Goal: Task Accomplishment & Management: Manage account settings

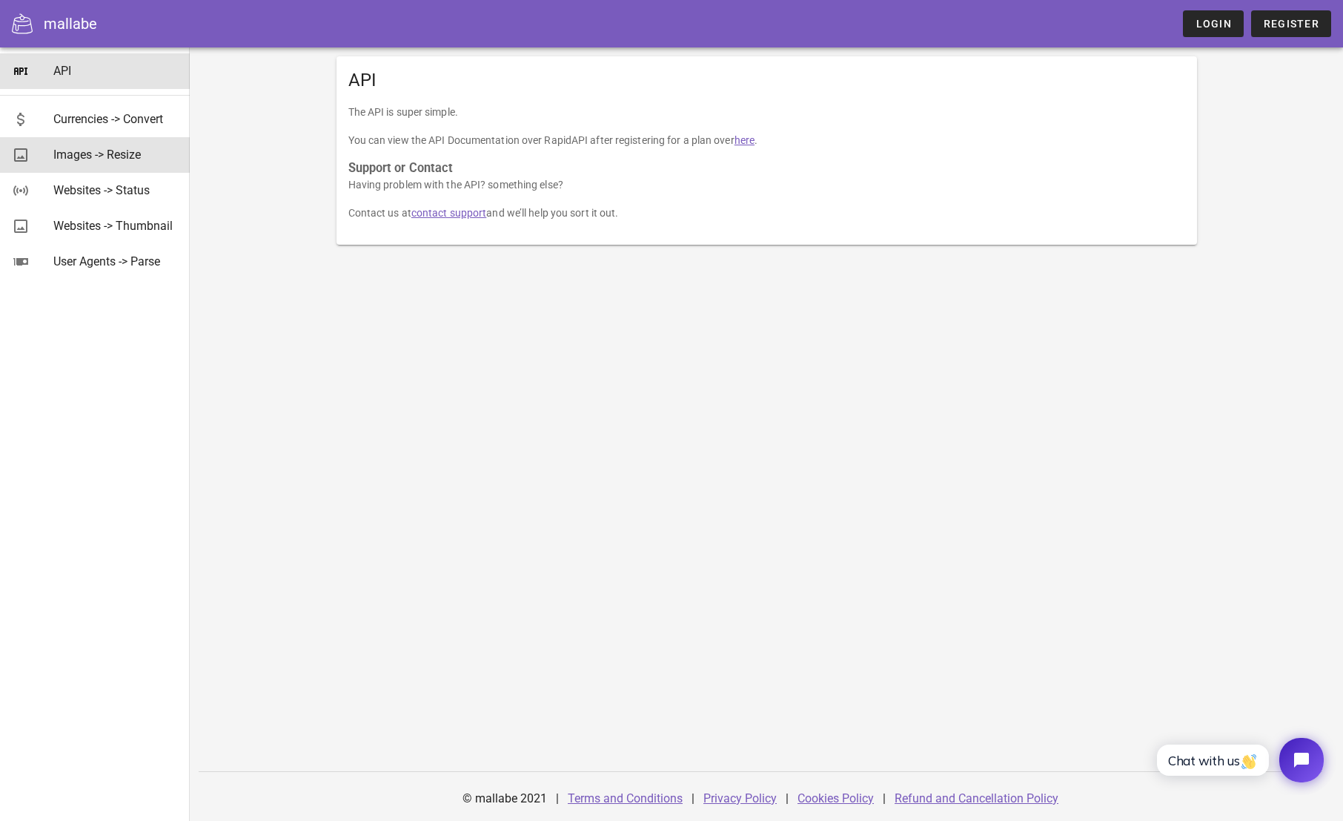
click at [135, 148] on div "Images -> Resize" at bounding box center [115, 155] width 125 height 14
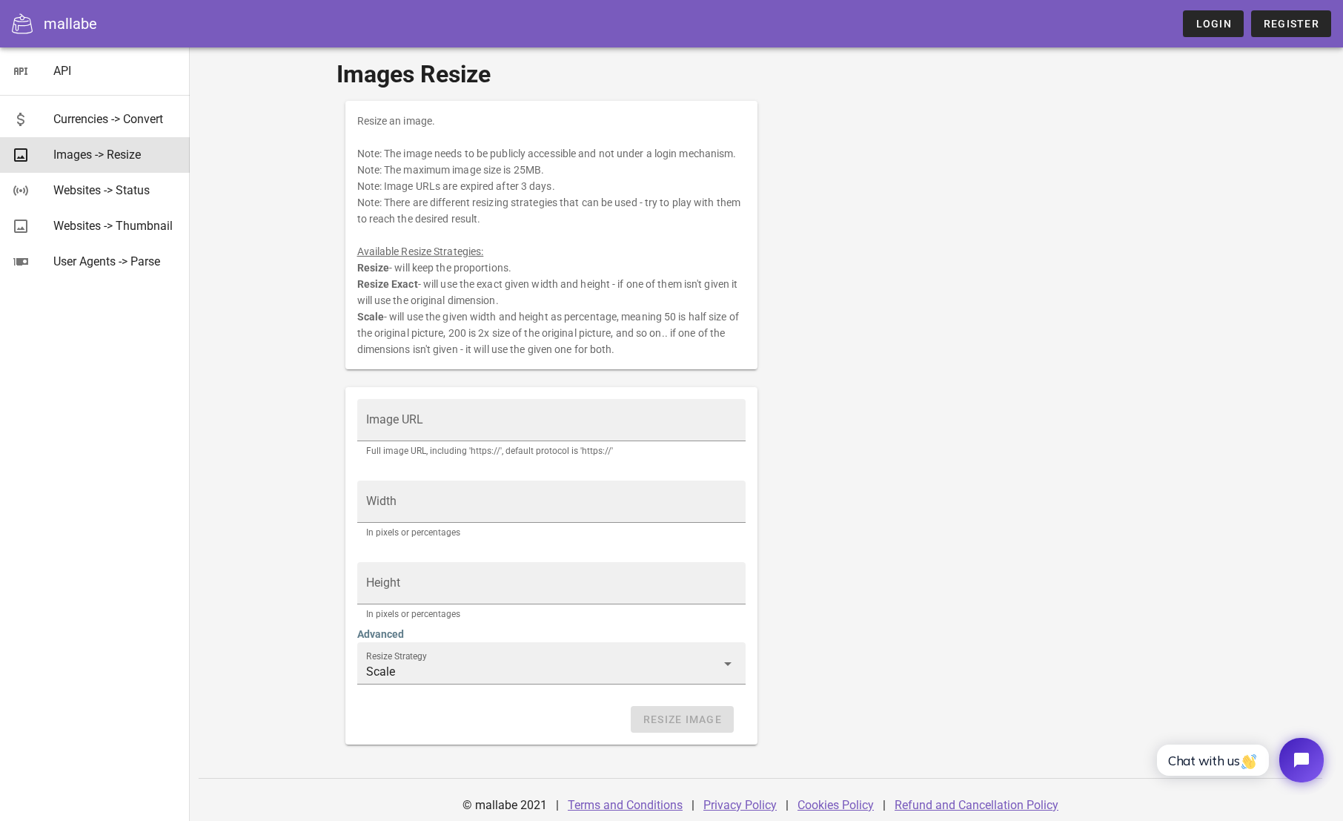
click at [1271, 39] on div "mallabe Login Register" at bounding box center [671, 23] width 1343 height 47
click at [1276, 34] on link "Register" at bounding box center [1291, 23] width 80 height 27
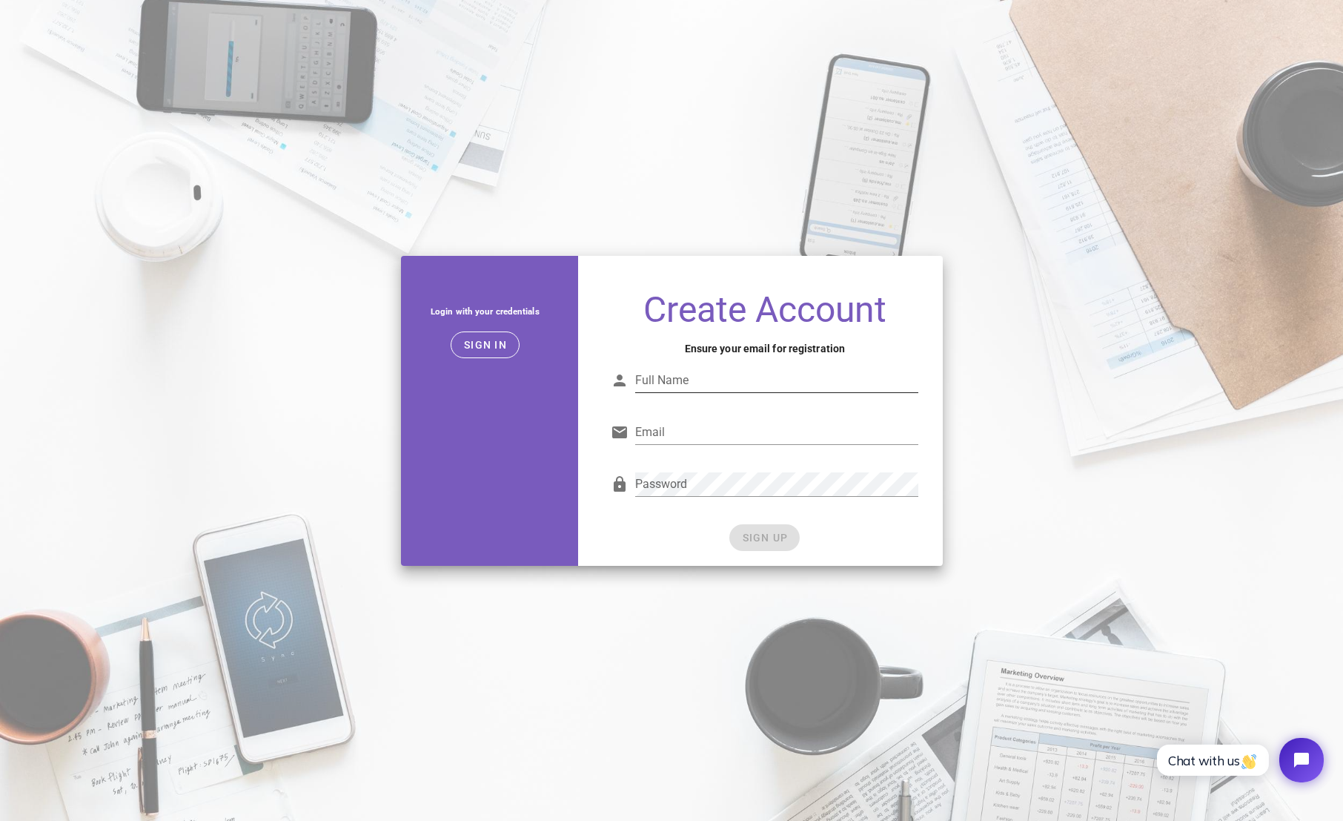
click at [661, 373] on div "Full Name" at bounding box center [776, 380] width 283 height 24
type input "Dan Dan"
type input "daniel.dalal@gmail.com"
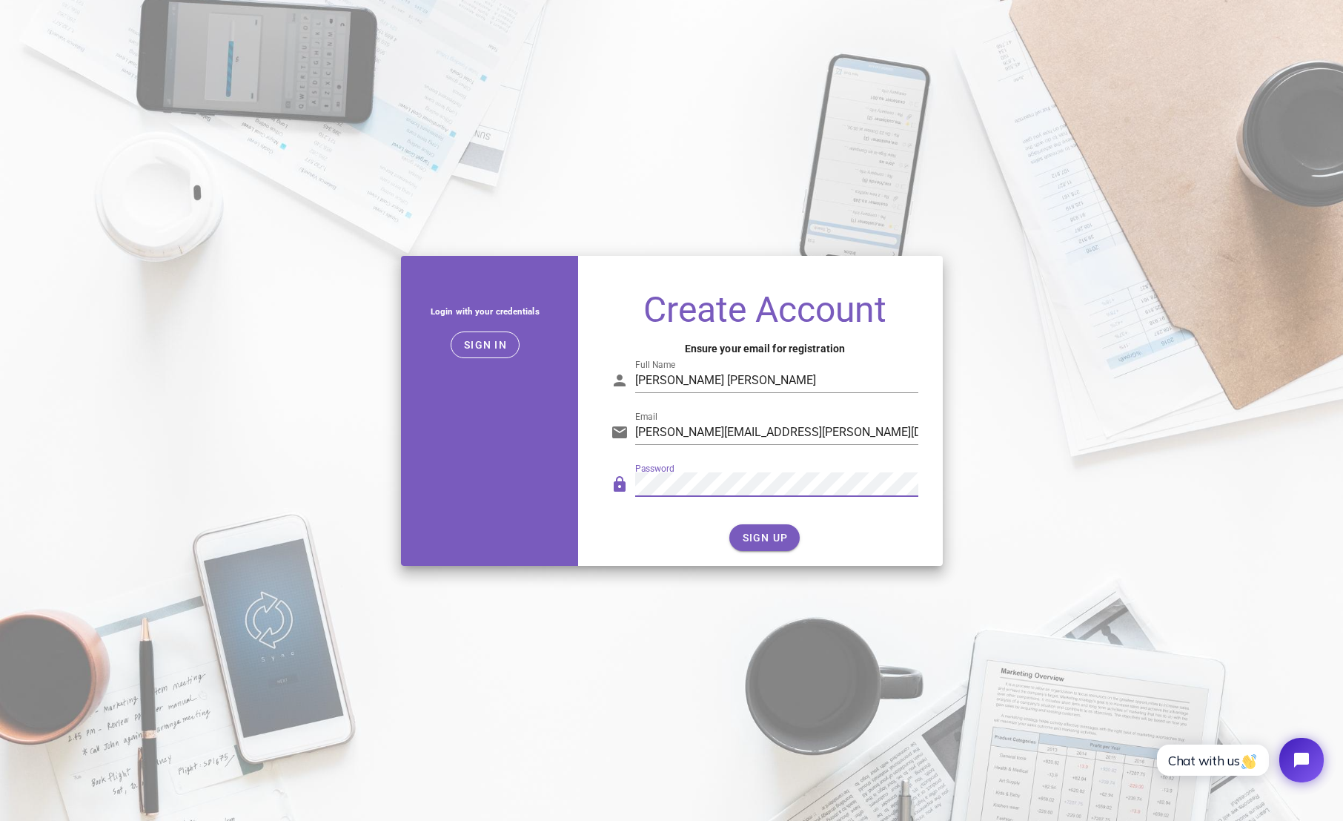
click at [692, 547] on div "SIGN UP" at bounding box center [765, 537] width 308 height 27
click at [744, 535] on span "SIGN UP" at bounding box center [764, 537] width 47 height 12
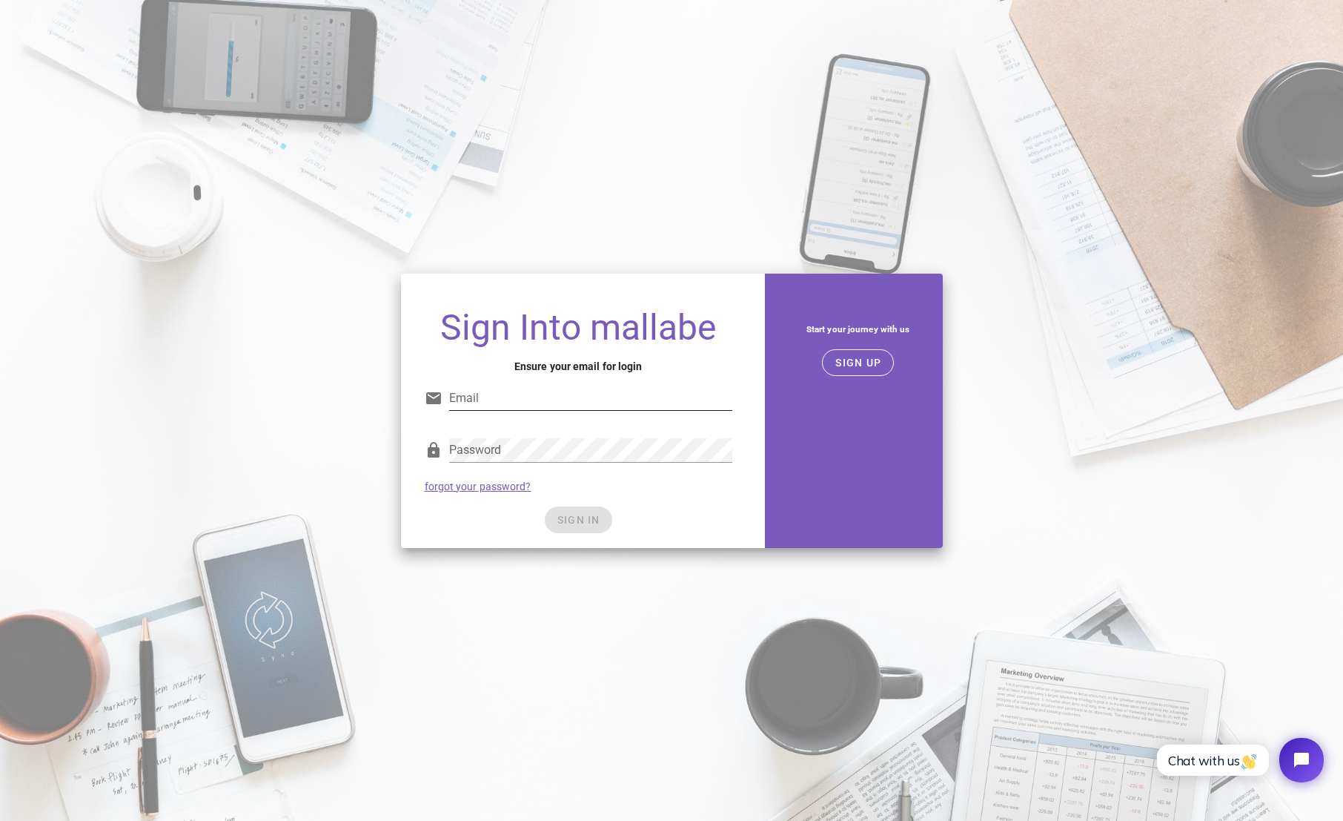
click at [445, 385] on div "Email" at bounding box center [579, 401] width 308 height 49
click at [465, 396] on input "Email" at bounding box center [590, 398] width 283 height 24
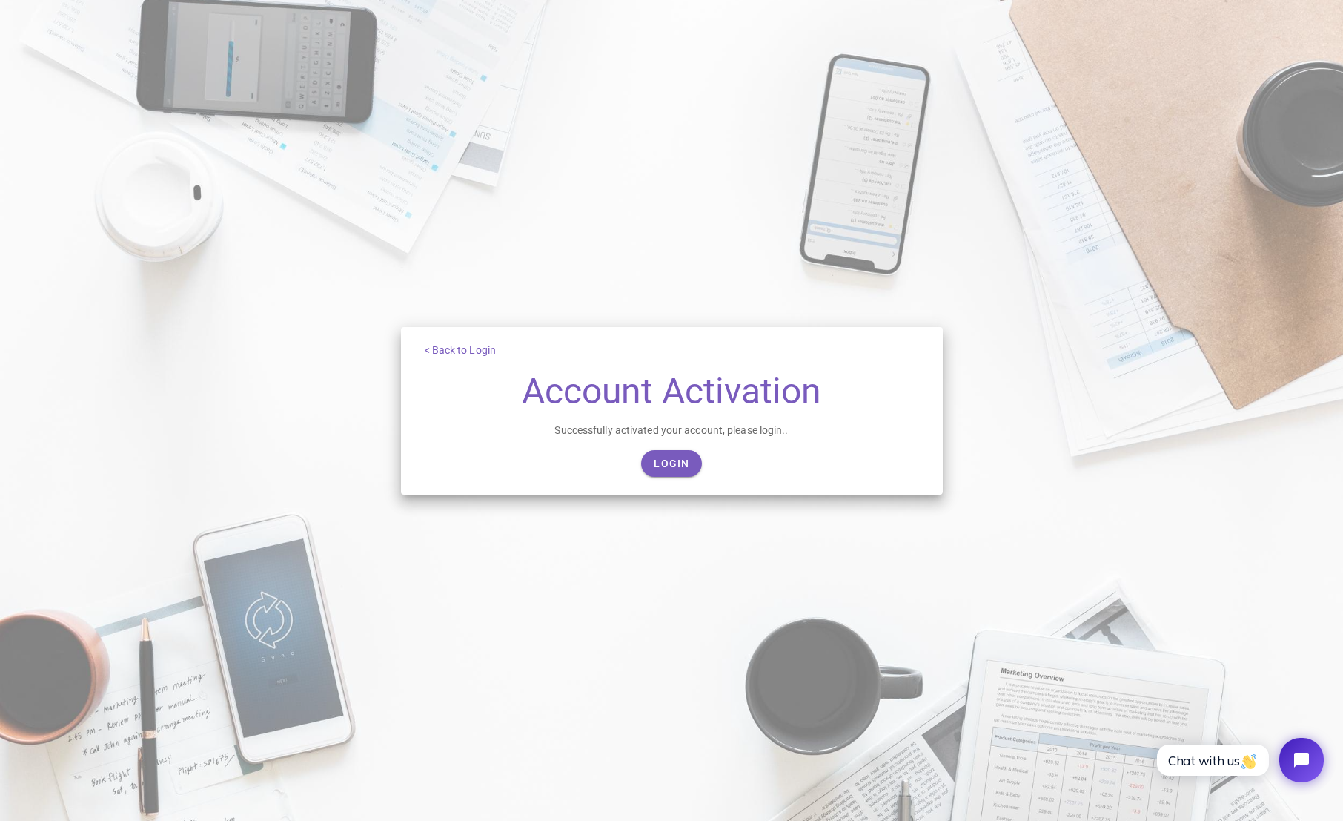
click at [663, 448] on div "< Back to Login Account Activation Successfully activated your account, please …" at bounding box center [672, 411] width 542 height 168
click at [666, 452] on link "Login" at bounding box center [671, 463] width 60 height 27
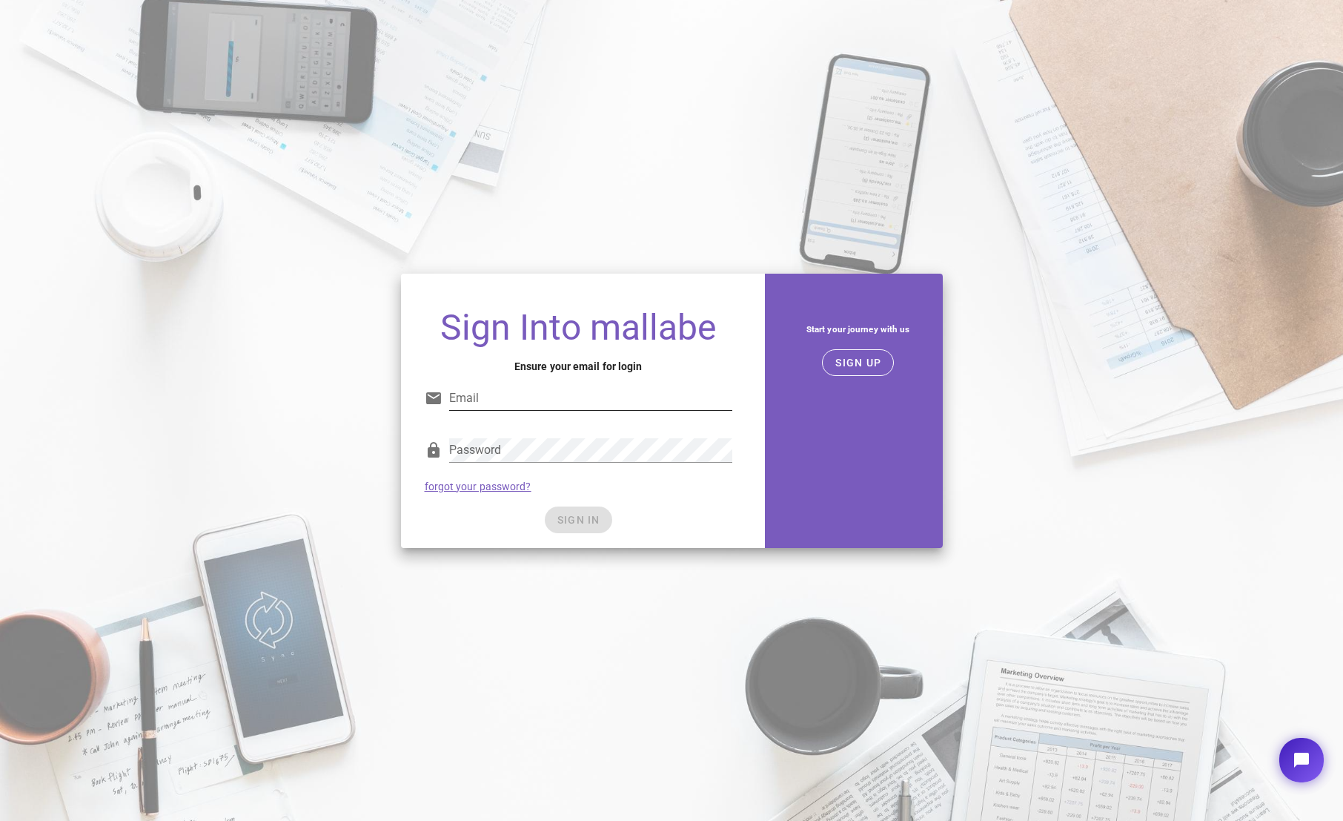
click at [543, 405] on input "Email" at bounding box center [590, 398] width 283 height 24
type input "[PERSON_NAME][EMAIL_ADDRESS][PERSON_NAME][DOMAIN_NAME]"
click at [571, 512] on button "SIGN IN" at bounding box center [578, 519] width 67 height 27
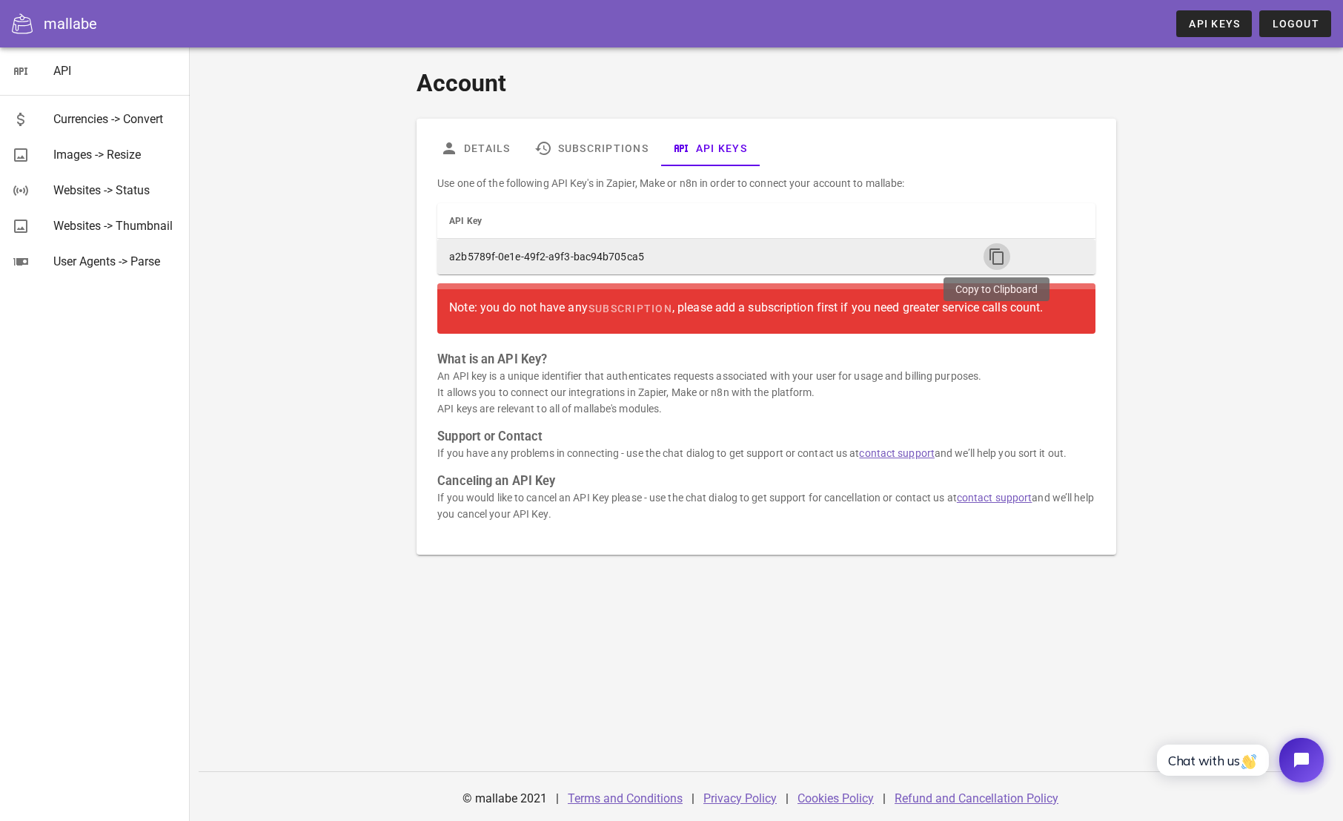
click at [1000, 255] on icon "button" at bounding box center [997, 257] width 18 height 18
